Goal: Check status: Check status

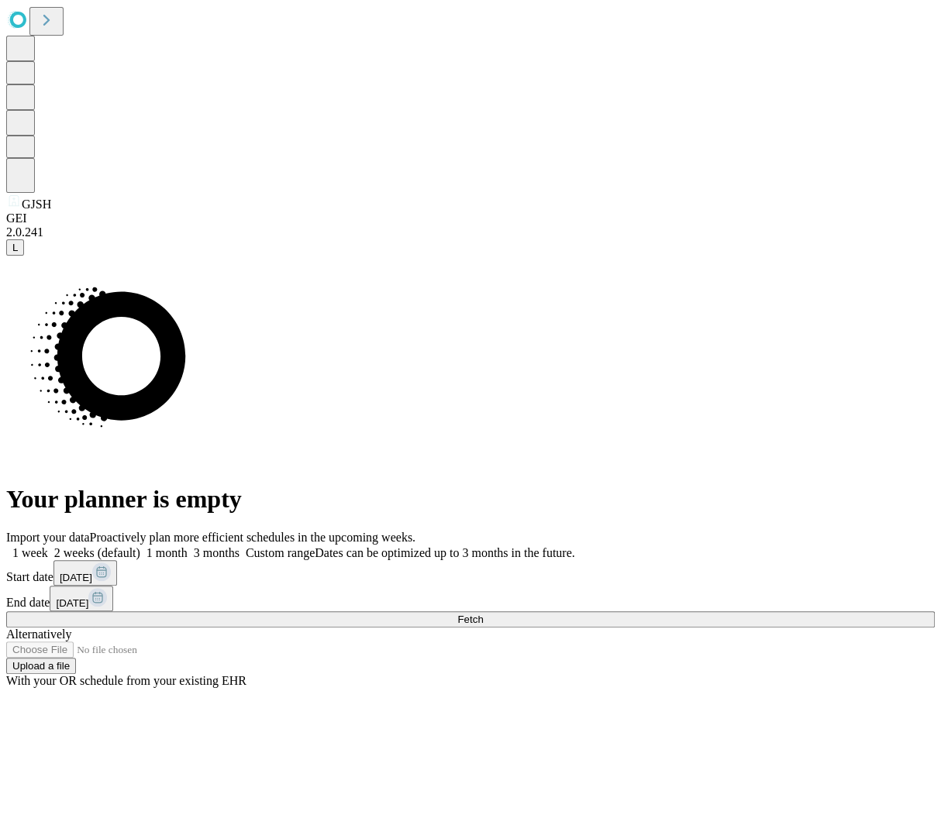
click at [744, 611] on button "Fetch" at bounding box center [470, 619] width 928 height 16
